Goal: Task Accomplishment & Management: Use online tool/utility

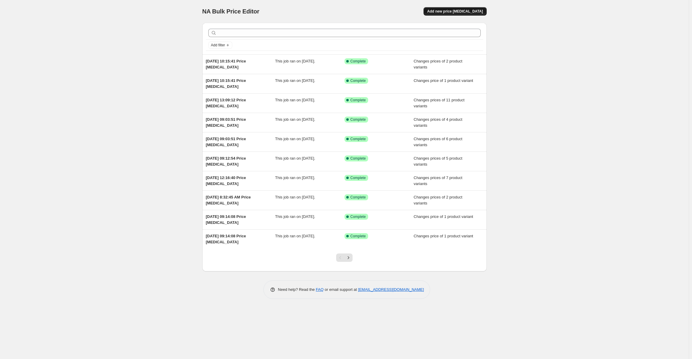
click at [453, 13] on span "Add new price change job" at bounding box center [455, 11] width 56 height 5
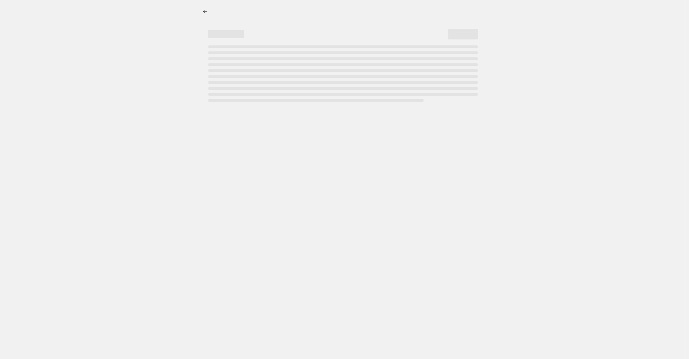
select select "percentage"
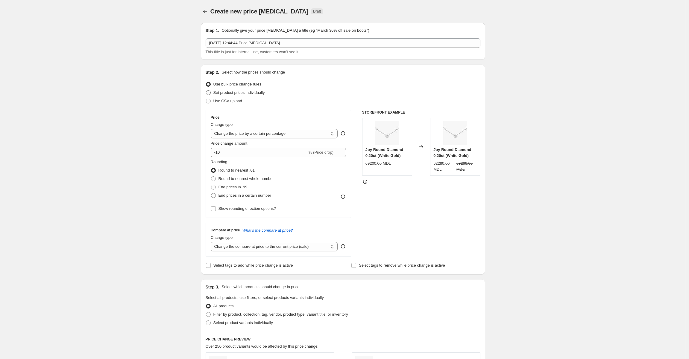
click at [211, 92] on span at bounding box center [208, 92] width 5 height 5
click at [206, 91] on input "Set product prices individually" at bounding box center [206, 90] width 0 height 0
radio input "true"
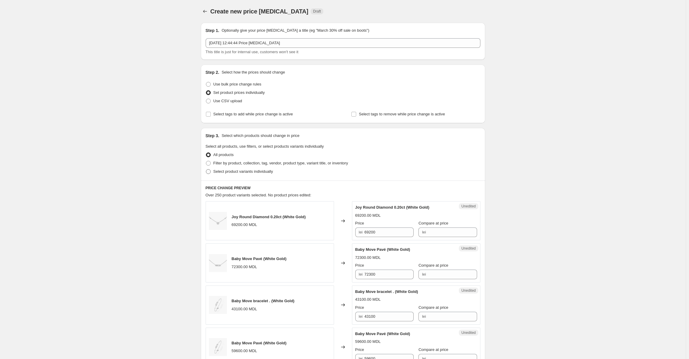
click at [208, 171] on span at bounding box center [208, 171] width 5 height 5
click at [206, 170] on input "Select product variants individually" at bounding box center [206, 169] width 0 height 0
radio input "true"
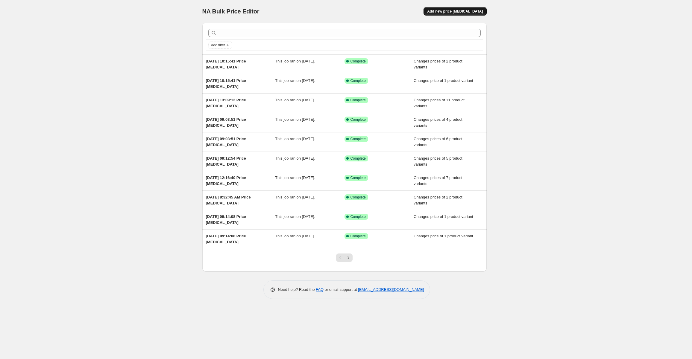
click at [471, 11] on span "Add new price change job" at bounding box center [455, 11] width 56 height 5
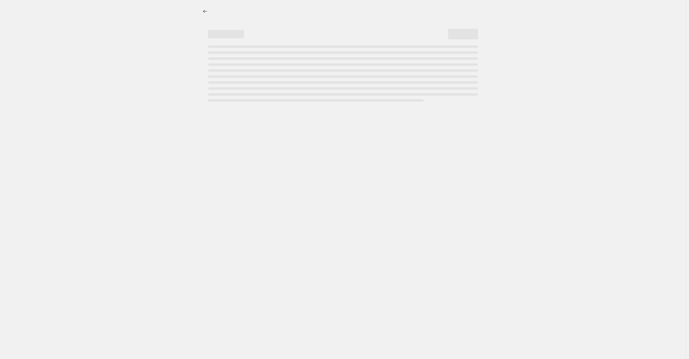
select select "percentage"
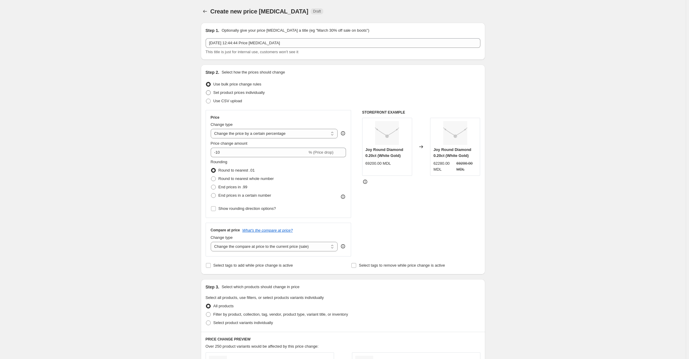
click at [209, 92] on span at bounding box center [208, 92] width 5 height 5
click at [206, 91] on input "Set product prices individually" at bounding box center [206, 90] width 0 height 0
radio input "true"
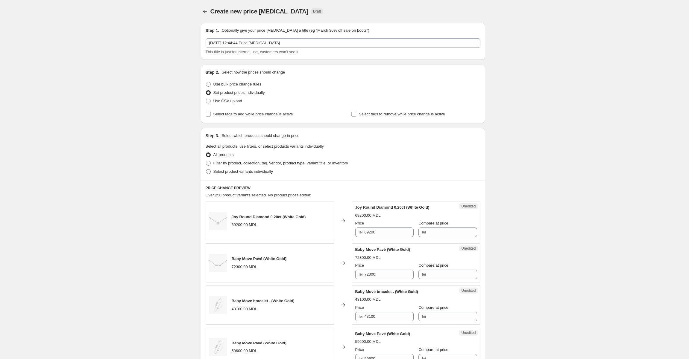
click at [210, 171] on span at bounding box center [208, 171] width 5 height 5
click at [206, 170] on input "Select product variants individually" at bounding box center [206, 169] width 0 height 0
radio input "true"
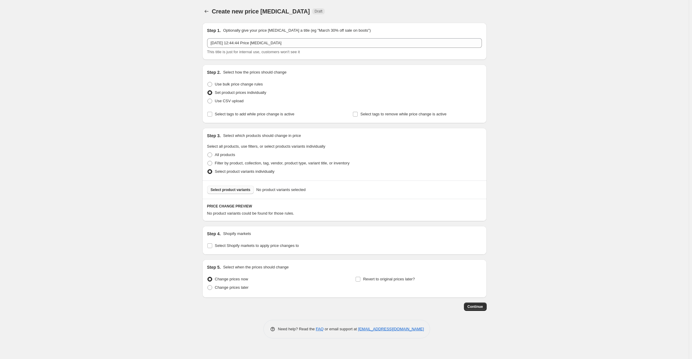
click at [237, 190] on span "Select product variants" at bounding box center [231, 190] width 40 height 5
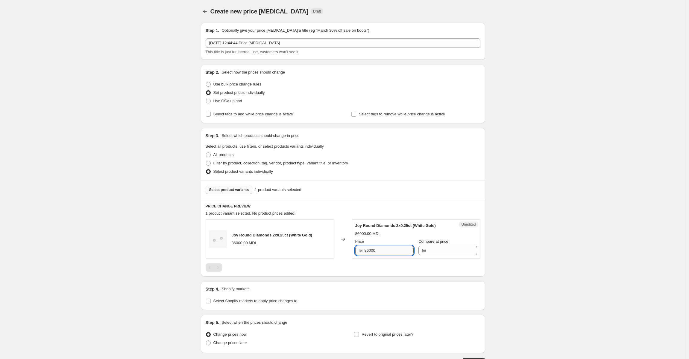
click at [379, 252] on input "86000" at bounding box center [388, 251] width 49 height 10
click at [392, 235] on div "86000.00 MDL" at bounding box center [416, 234] width 122 height 6
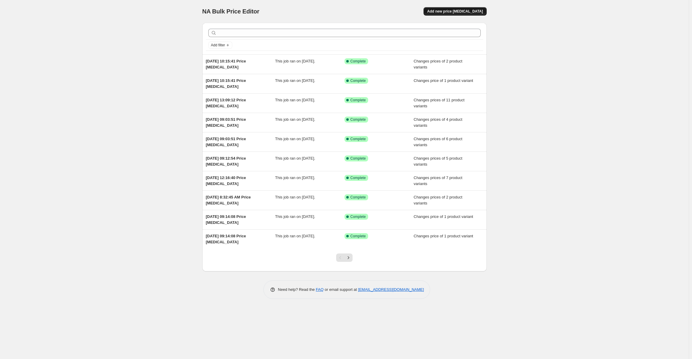
click at [454, 13] on span "Add new price change job" at bounding box center [455, 11] width 56 height 5
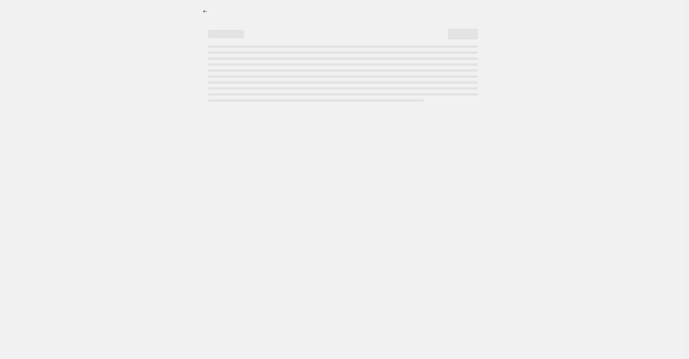
select select "percentage"
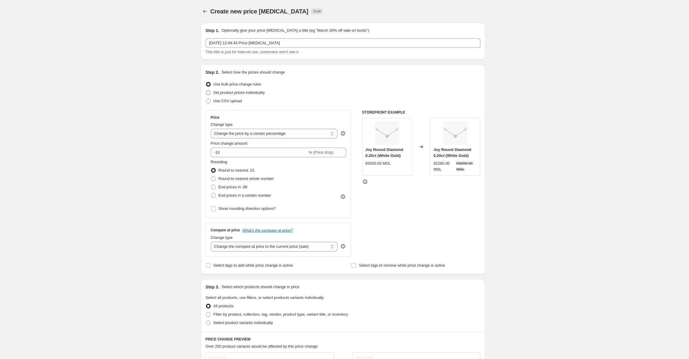
click at [209, 93] on span at bounding box center [208, 92] width 5 height 5
click at [206, 91] on input "Set product prices individually" at bounding box center [206, 90] width 0 height 0
radio input "true"
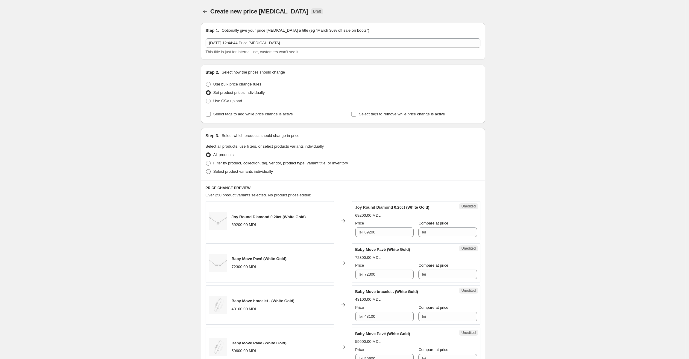
click at [211, 171] on span at bounding box center [208, 171] width 5 height 5
click at [206, 170] on input "Select product variants individually" at bounding box center [206, 169] width 0 height 0
radio input "true"
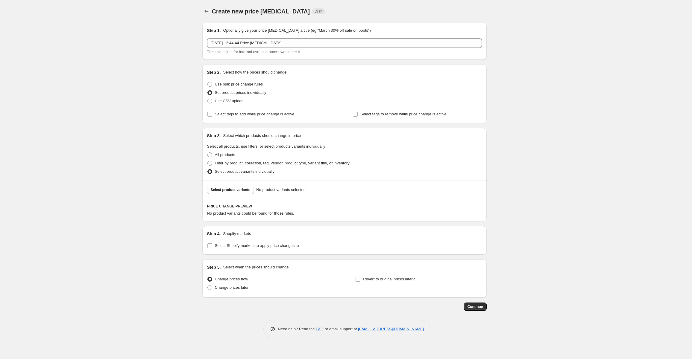
click at [221, 191] on span "Select product variants" at bounding box center [231, 190] width 40 height 5
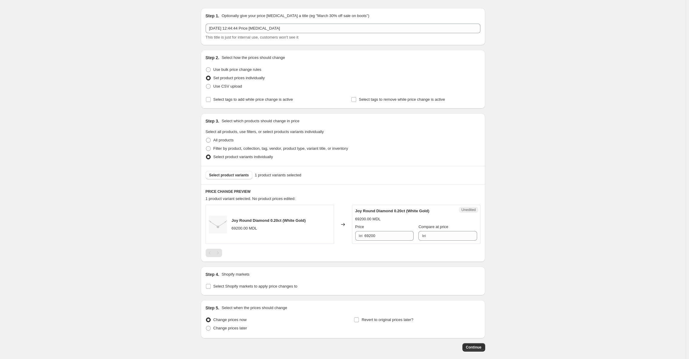
scroll to position [44, 0]
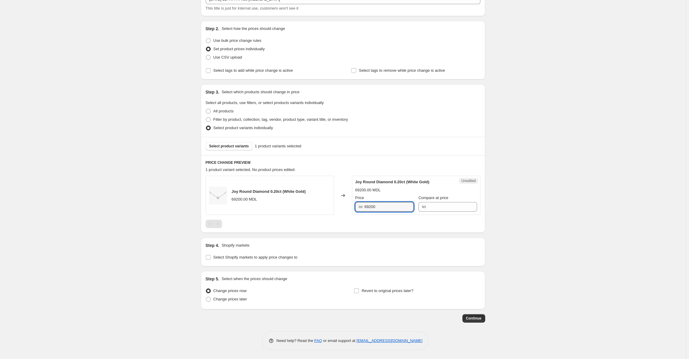
drag, startPoint x: 383, startPoint y: 208, endPoint x: 350, endPoint y: 206, distance: 32.3
click at [350, 206] on div "Joy Round Diamond 0.20ct (White Gold) 69200.00 MDL Changed to Unedited Joy Roun…" at bounding box center [343, 195] width 275 height 39
type input "57800"
click at [378, 224] on div at bounding box center [343, 224] width 275 height 8
